Goal: Information Seeking & Learning: Learn about a topic

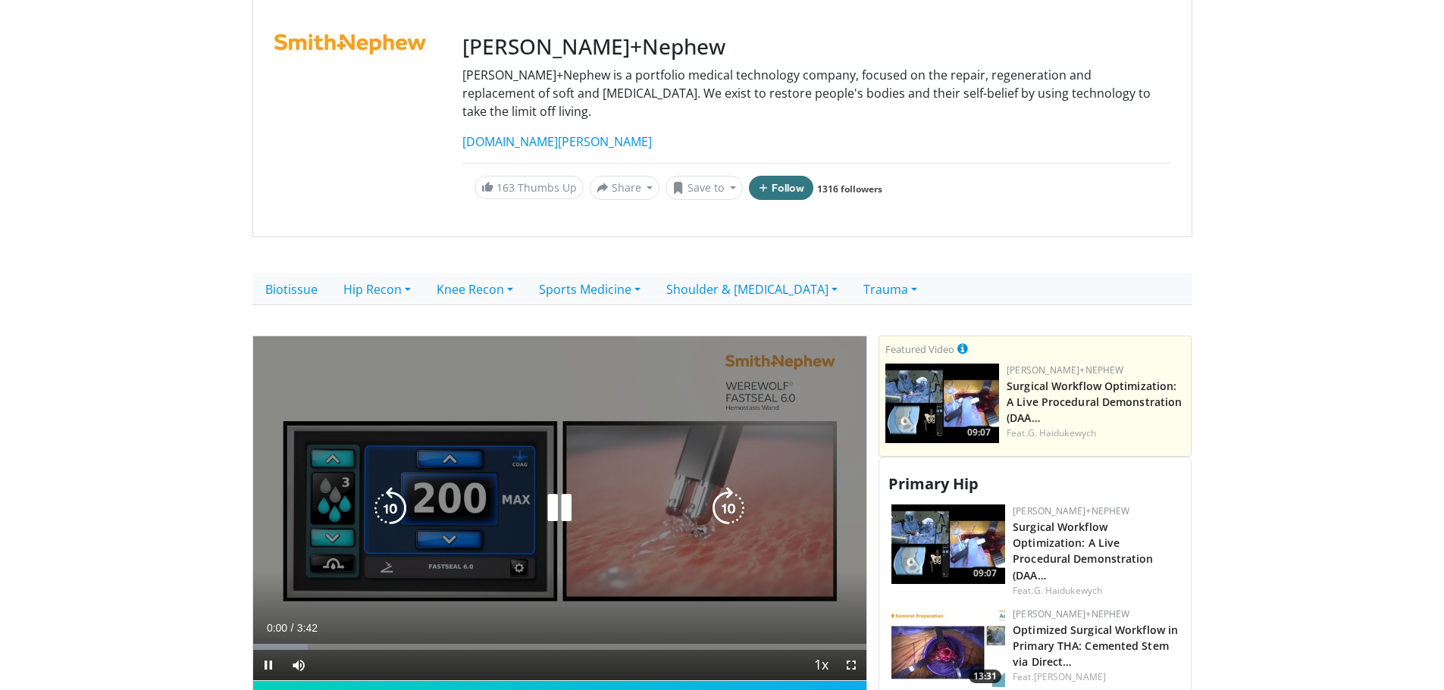
scroll to position [303, 0]
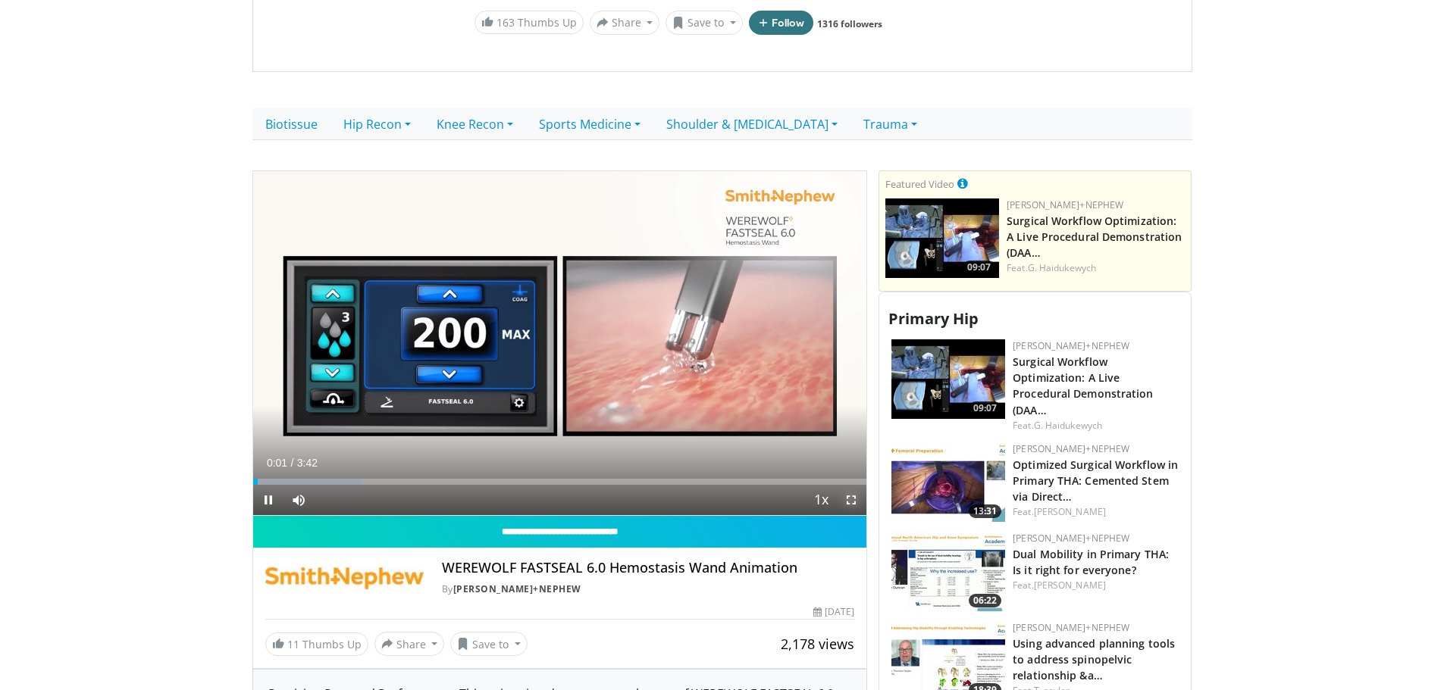
click at [848, 485] on span "Video Player" at bounding box center [851, 500] width 30 height 30
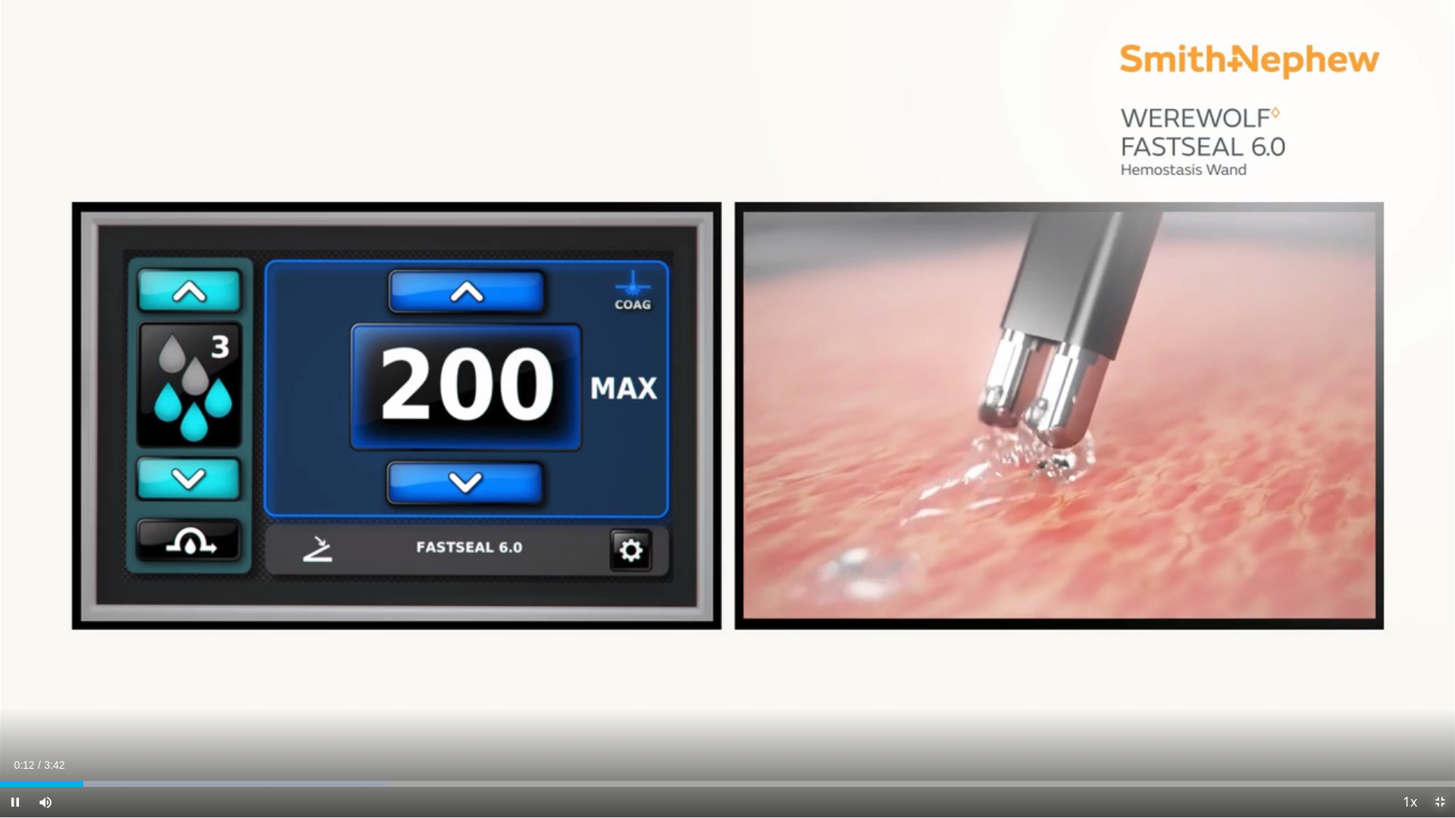
click at [1435, 690] on span "Video Player" at bounding box center [1440, 802] width 30 height 30
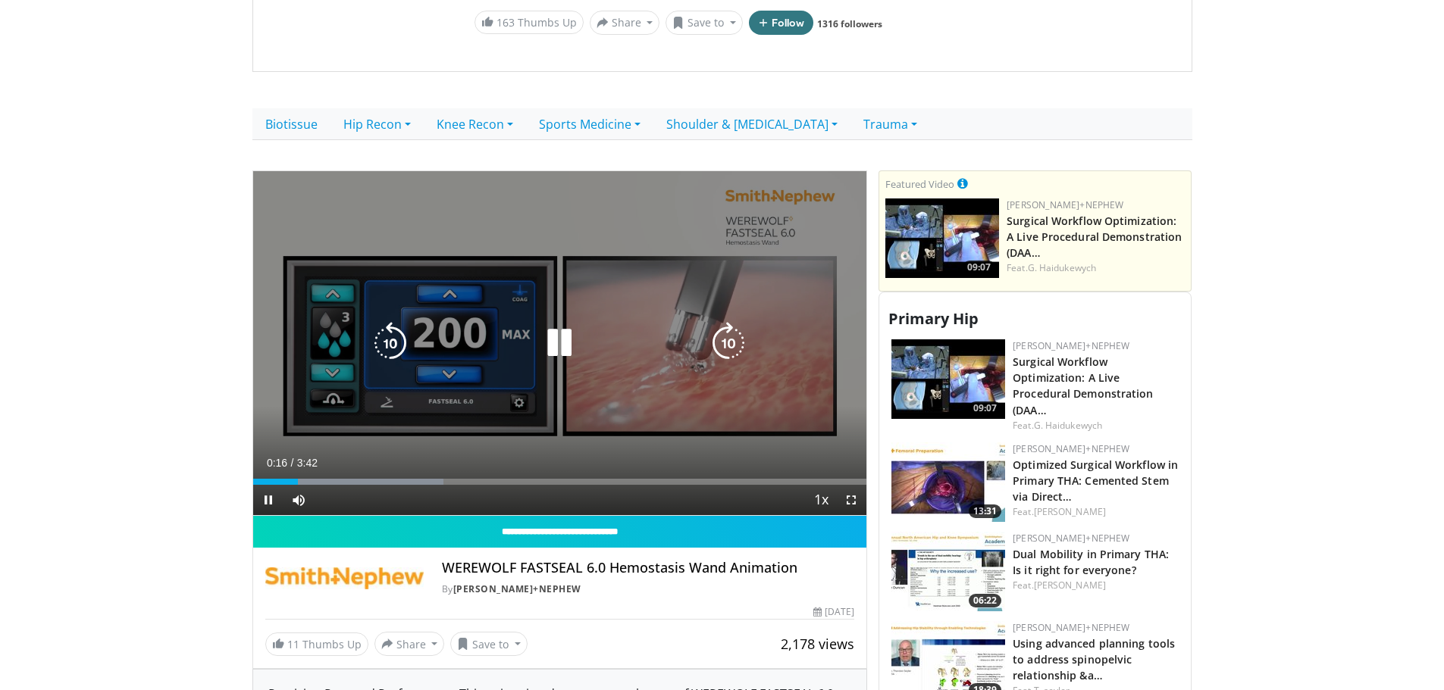
click at [546, 328] on icon "Video Player" at bounding box center [559, 343] width 42 height 42
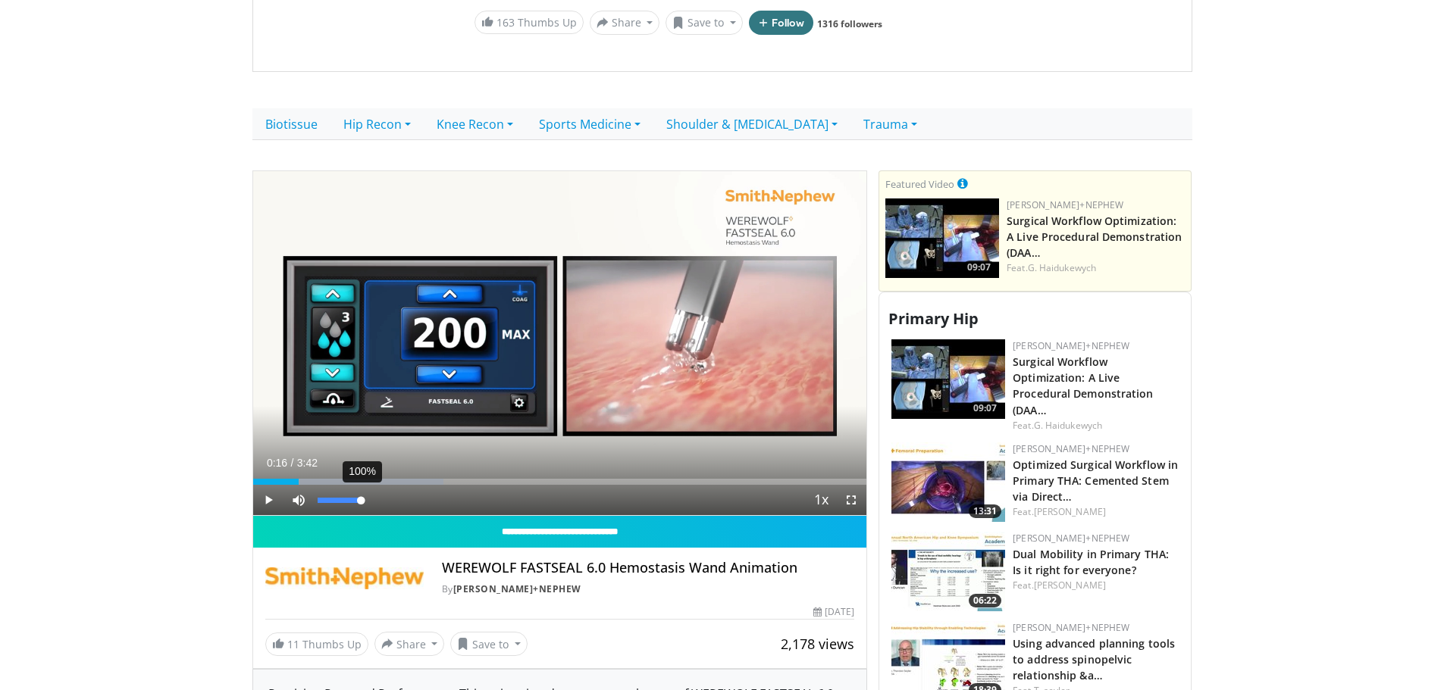
click at [361, 498] on div "Volume Level" at bounding box center [339, 500] width 43 height 5
drag, startPoint x: 1359, startPoint y: 326, endPoint x: 1349, endPoint y: 332, distance: 12.2
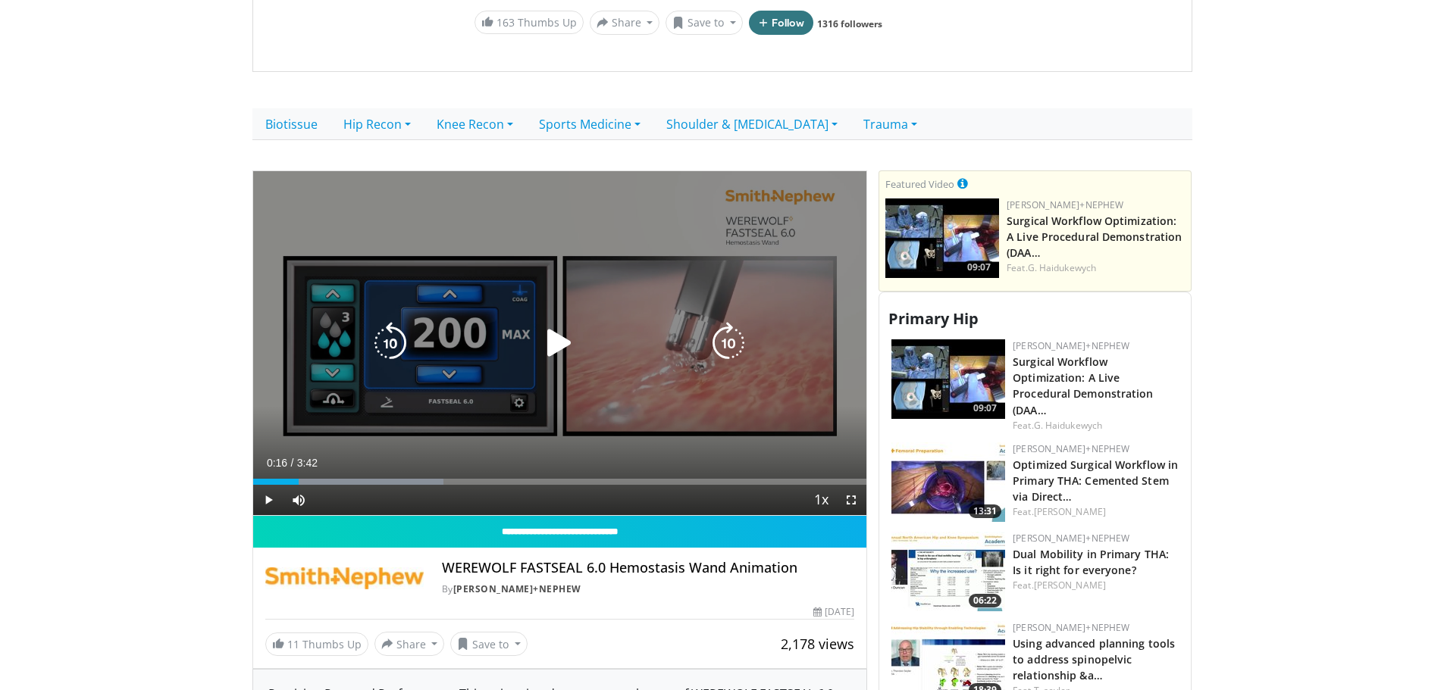
click at [599, 346] on div "10 seconds Tap to unmute" at bounding box center [560, 343] width 614 height 345
click at [849, 485] on span "Video Player" at bounding box center [851, 500] width 30 height 30
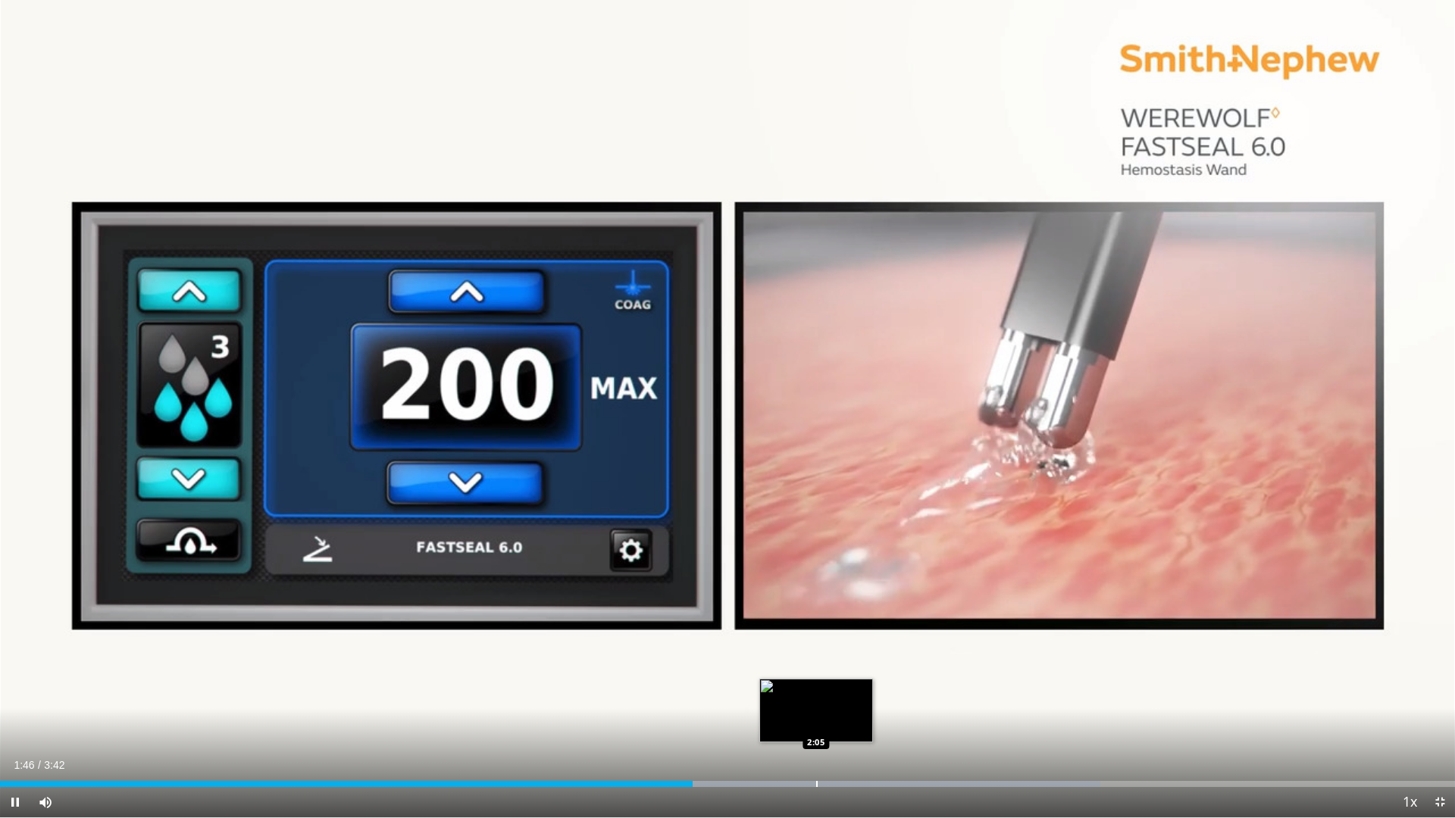
click at [816, 690] on div "Progress Bar" at bounding box center [817, 784] width 2 height 6
click at [933, 690] on div "Current Time 2:06 / Duration 3:42 Pause Skip Backward Skip Forward Mute 100% Lo…" at bounding box center [727, 802] width 1455 height 30
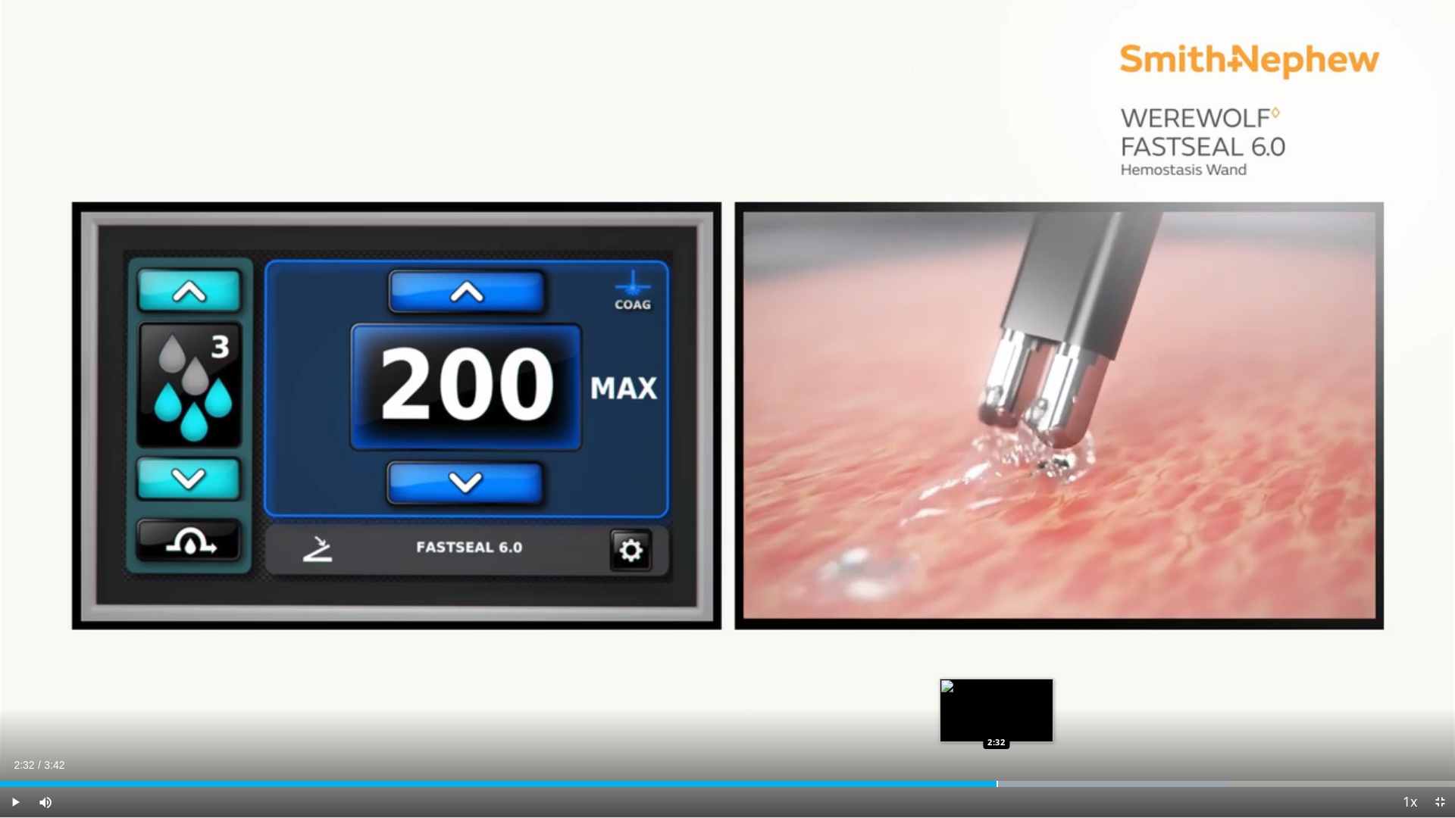
click at [997, 690] on div "Loaded : 84.50% 2:07 2:32" at bounding box center [727, 784] width 1455 height 6
click at [1072, 690] on div "Current Time 2:32 / Duration 3:42 Pause Skip Backward Skip Forward Mute 100% Lo…" at bounding box center [727, 802] width 1455 height 30
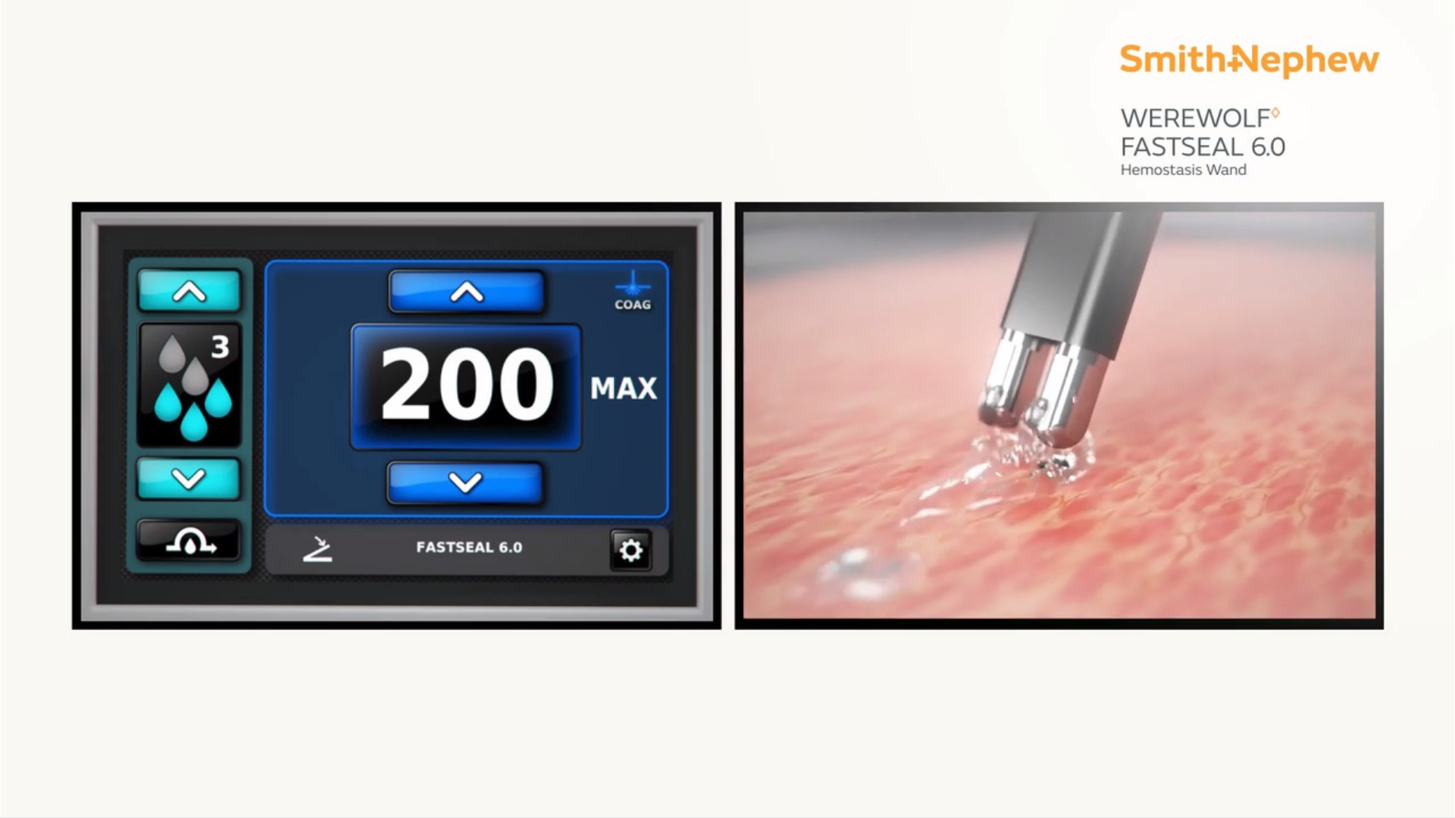
click at [1111, 690] on div "Current Time 2:33 / Duration 3:42 Pause Skip Backward Skip Forward Mute 100% Lo…" at bounding box center [727, 833] width 1455 height 30
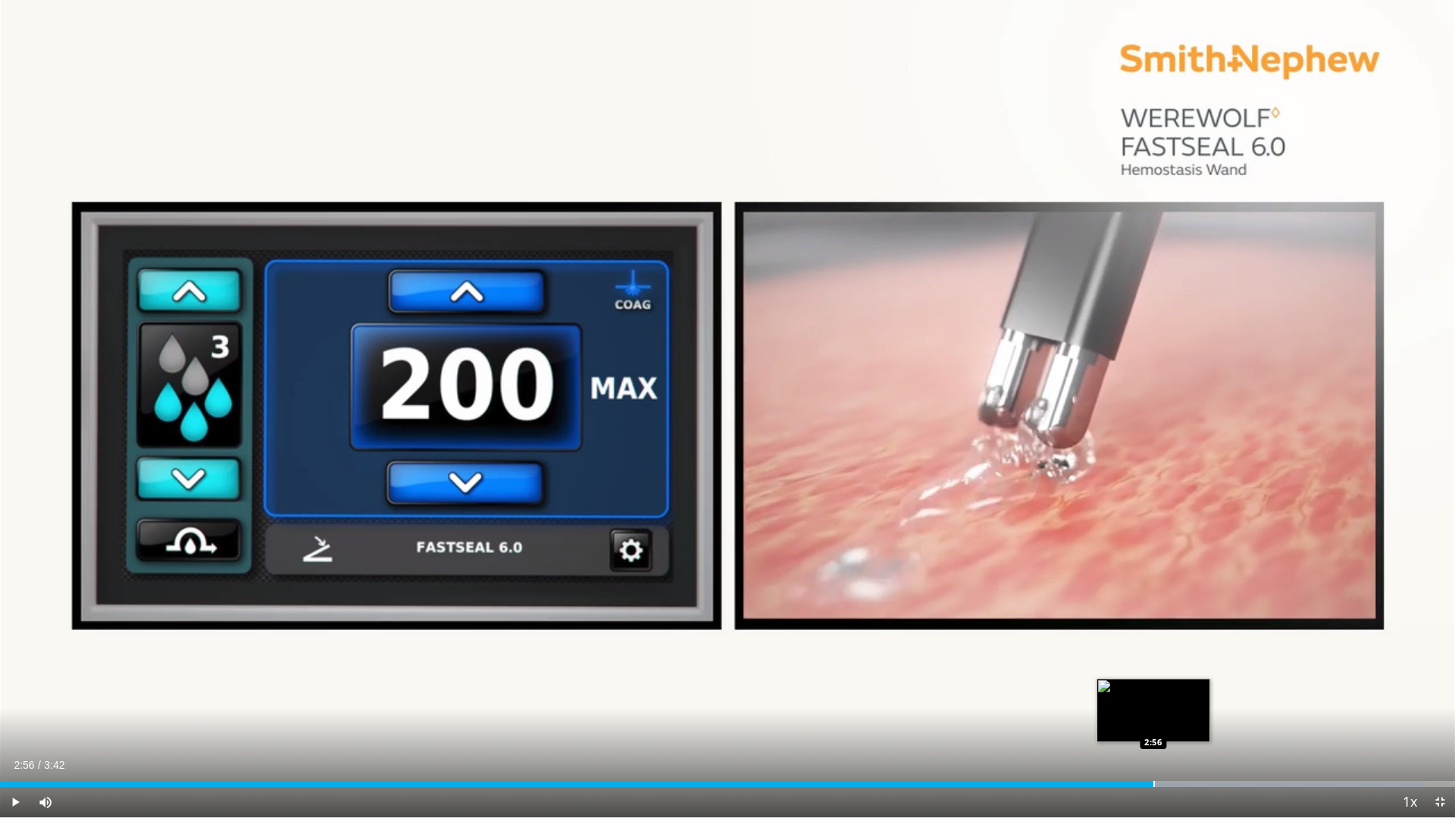
click at [1153, 690] on div "Progress Bar" at bounding box center [1154, 784] width 2 height 6
click at [1248, 690] on div "Current Time 2:57 / Duration 3:42" at bounding box center [727, 766] width 1455 height 14
click at [1262, 690] on div "Current Time 2:57 / Duration 3:42 Play Skip Backward Skip Forward Mute 100% Loa…" at bounding box center [727, 802] width 1455 height 30
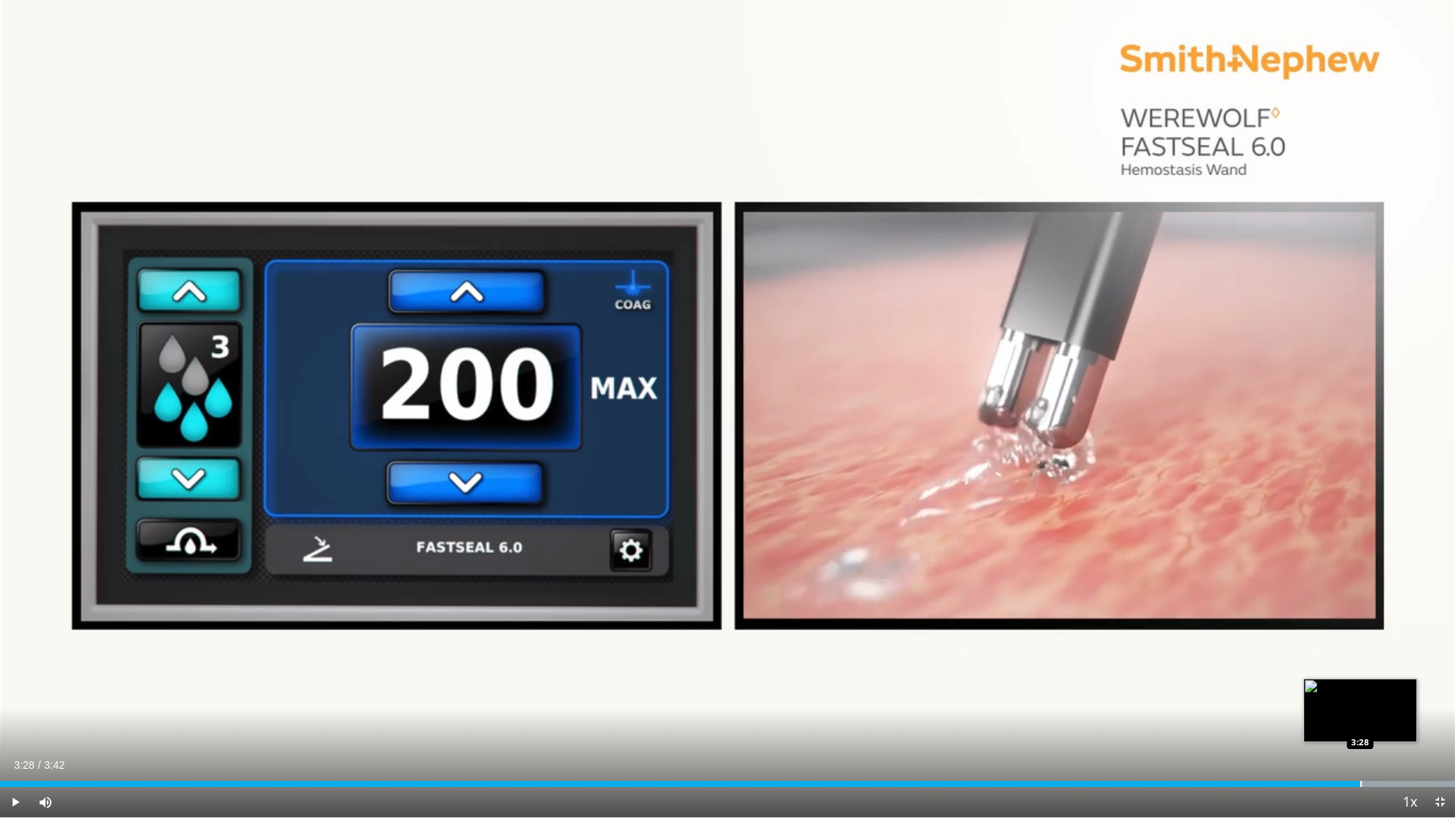
click at [1361, 690] on div "Loaded : 100.00% 3:28 3:28" at bounding box center [727, 780] width 1455 height 14
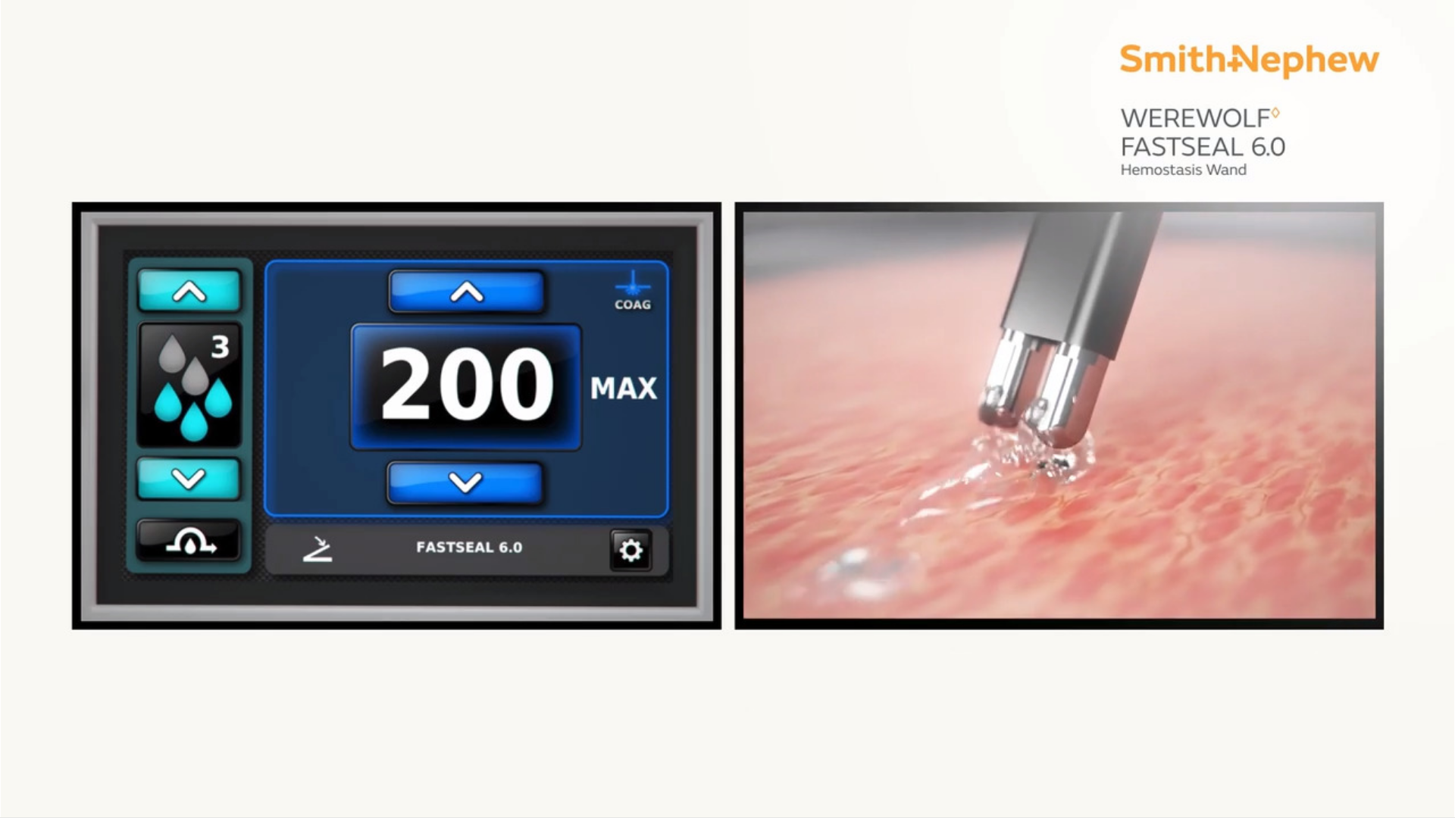
click at [1436, 690] on video-js "**********" at bounding box center [727, 409] width 1455 height 818
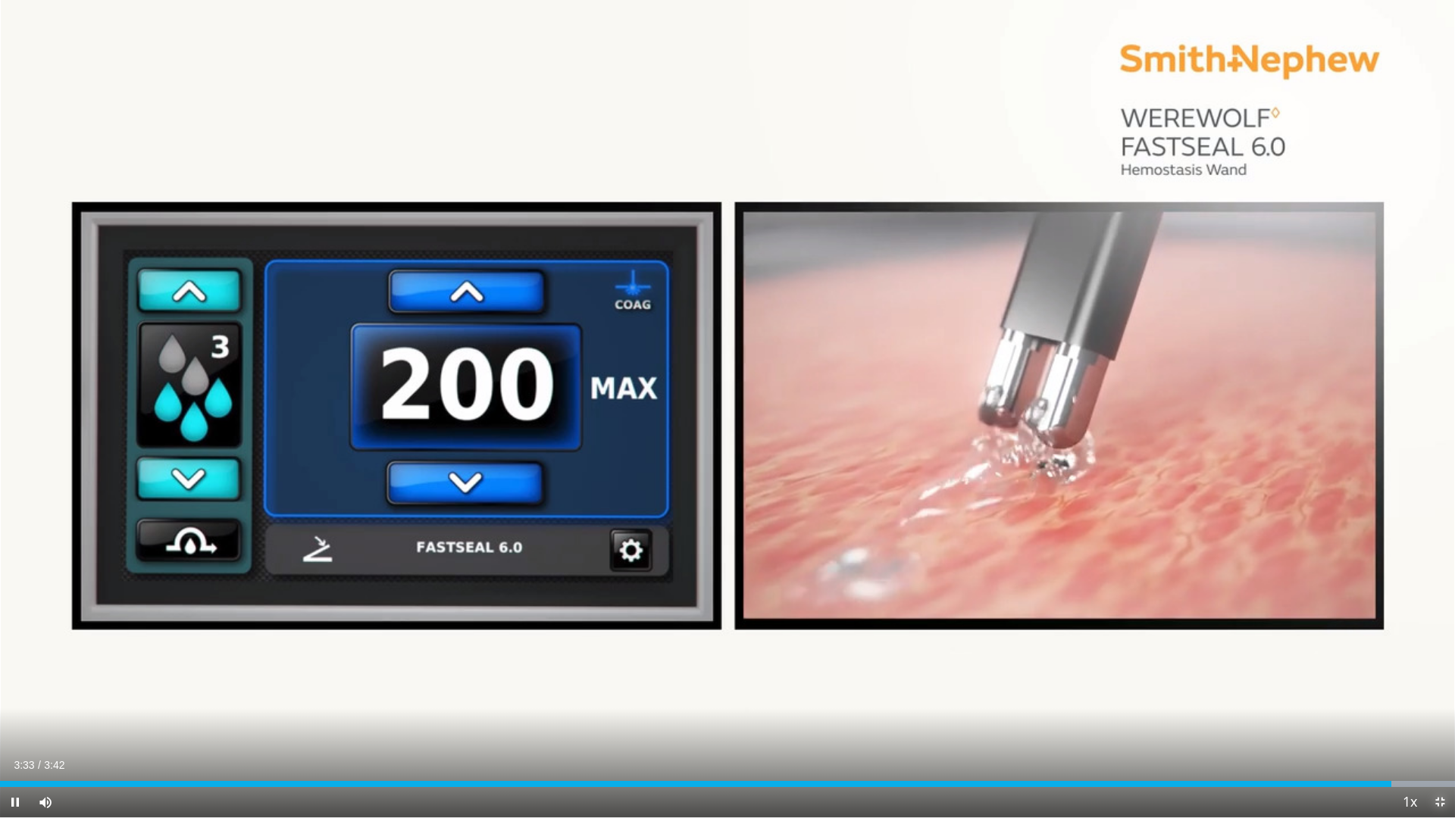
click at [1442, 690] on span "Video Player" at bounding box center [1440, 802] width 30 height 30
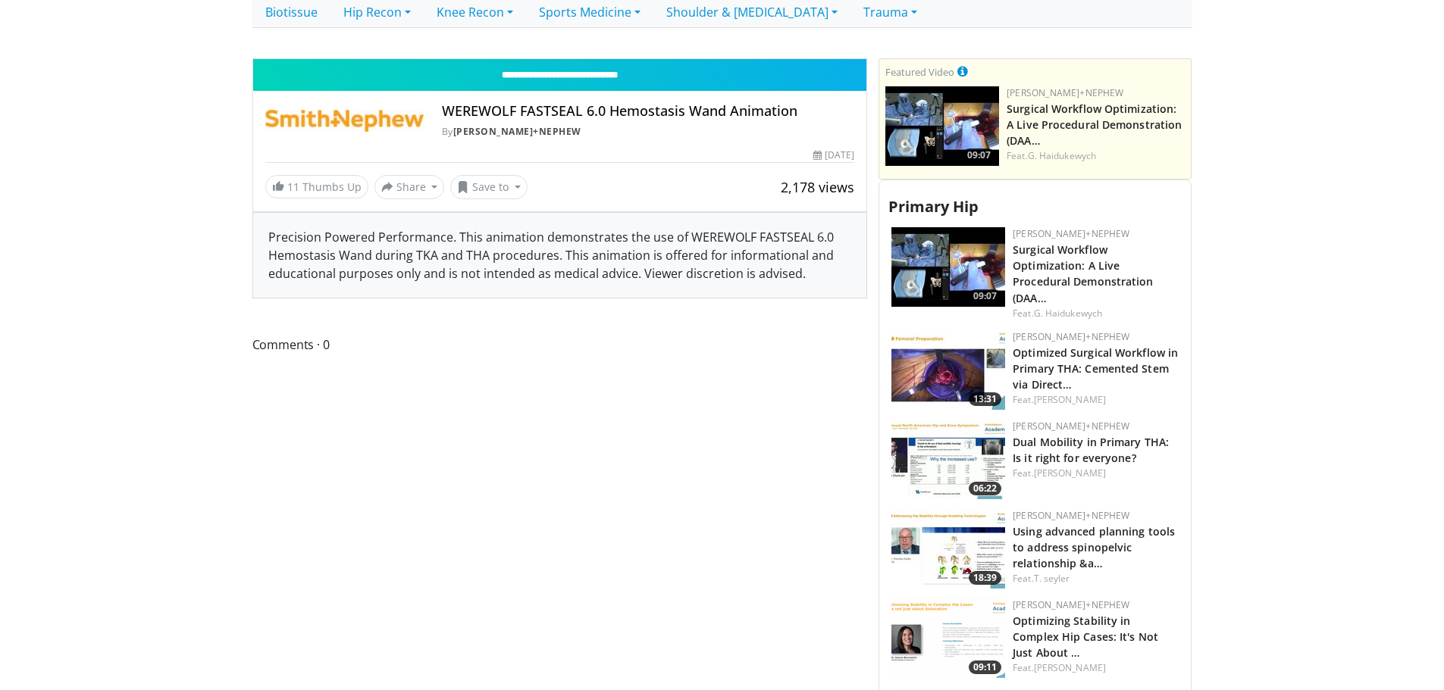
scroll to position [371, 0]
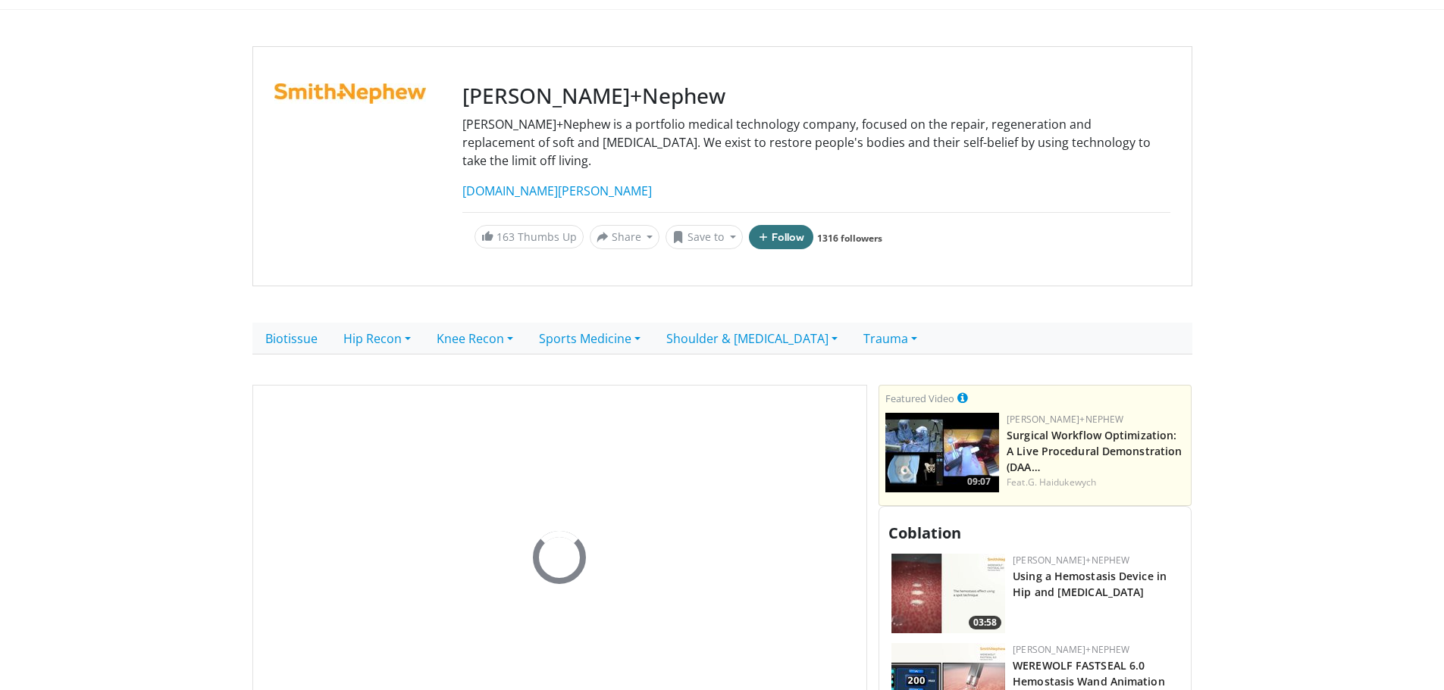
scroll to position [303, 0]
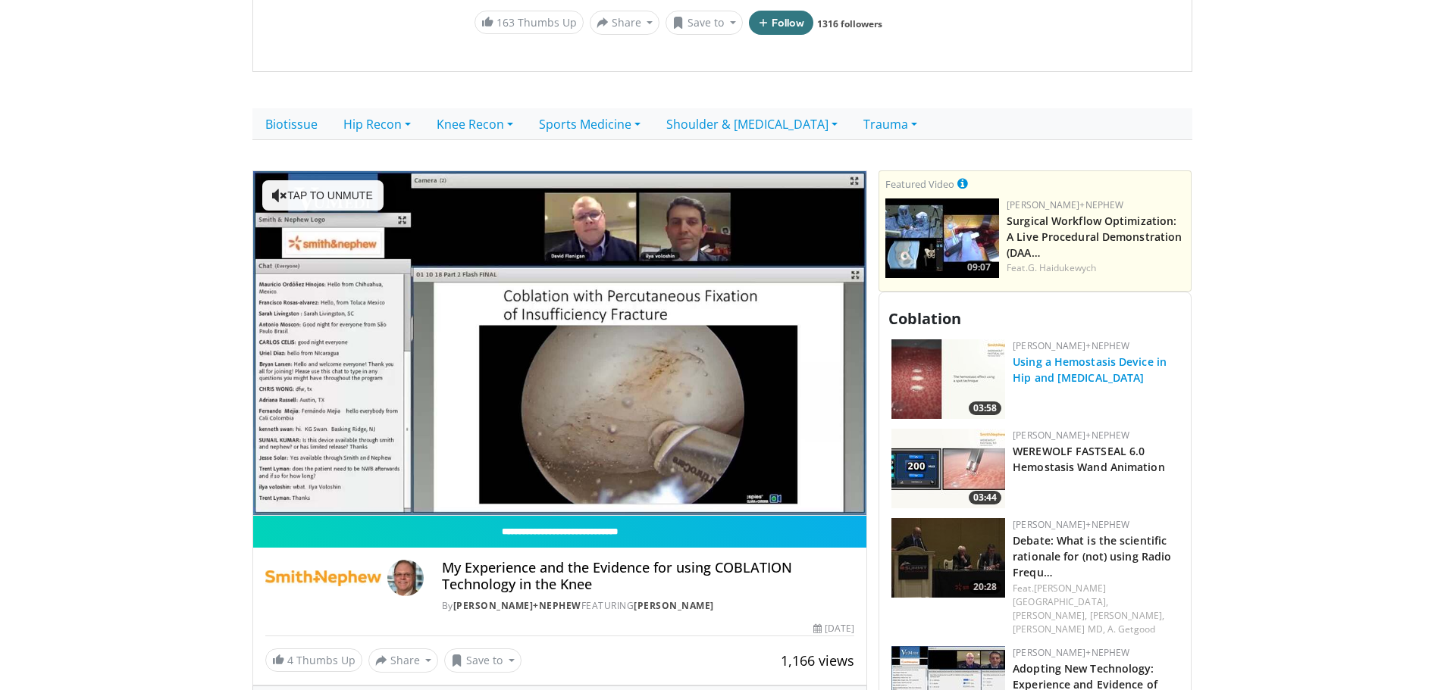
click at [1147, 357] on link "Using a Hemostasis Device in Hip and [MEDICAL_DATA]" at bounding box center [1089, 370] width 154 height 30
